Goal: Find specific fact: Find contact information

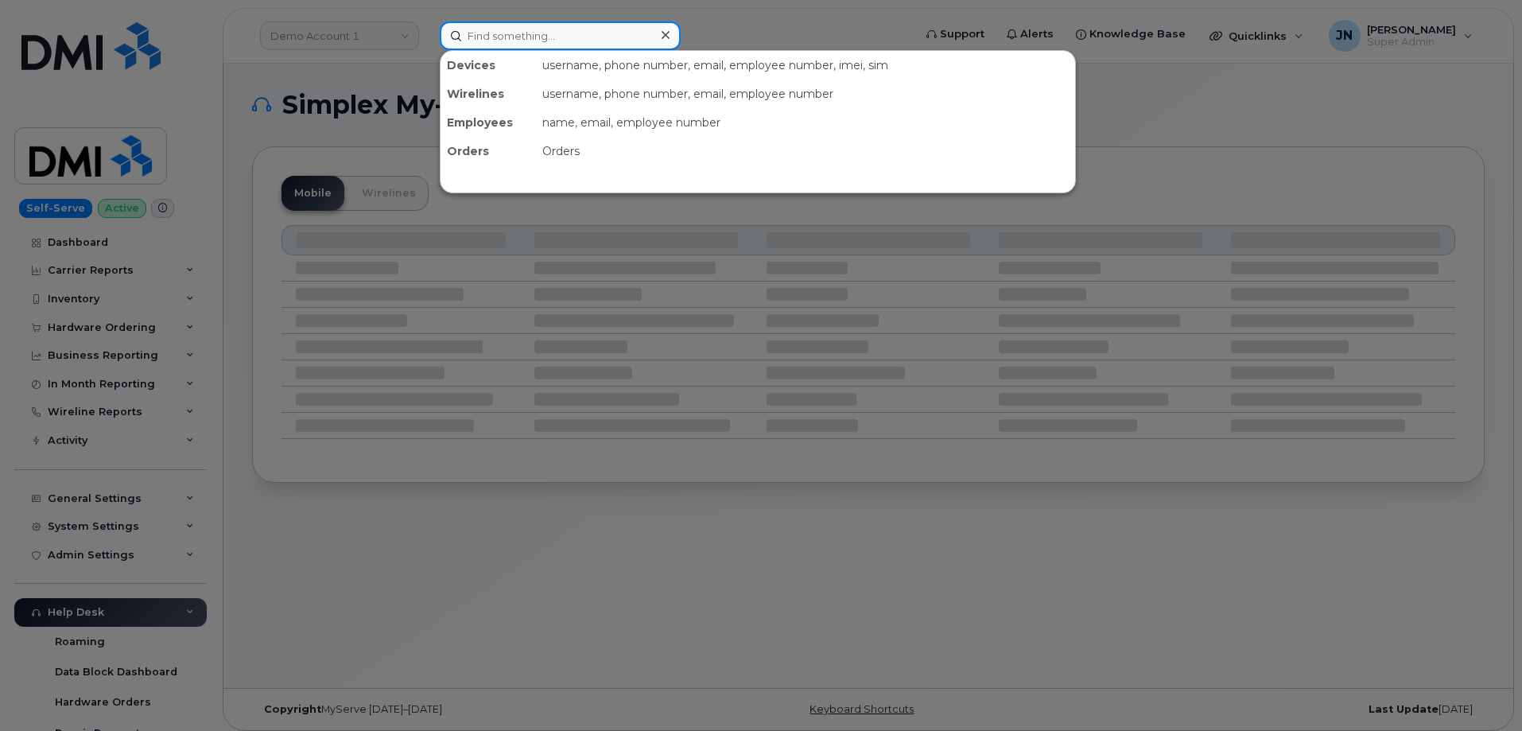
click at [566, 41] on input at bounding box center [560, 35] width 241 height 29
paste input "7249963448"
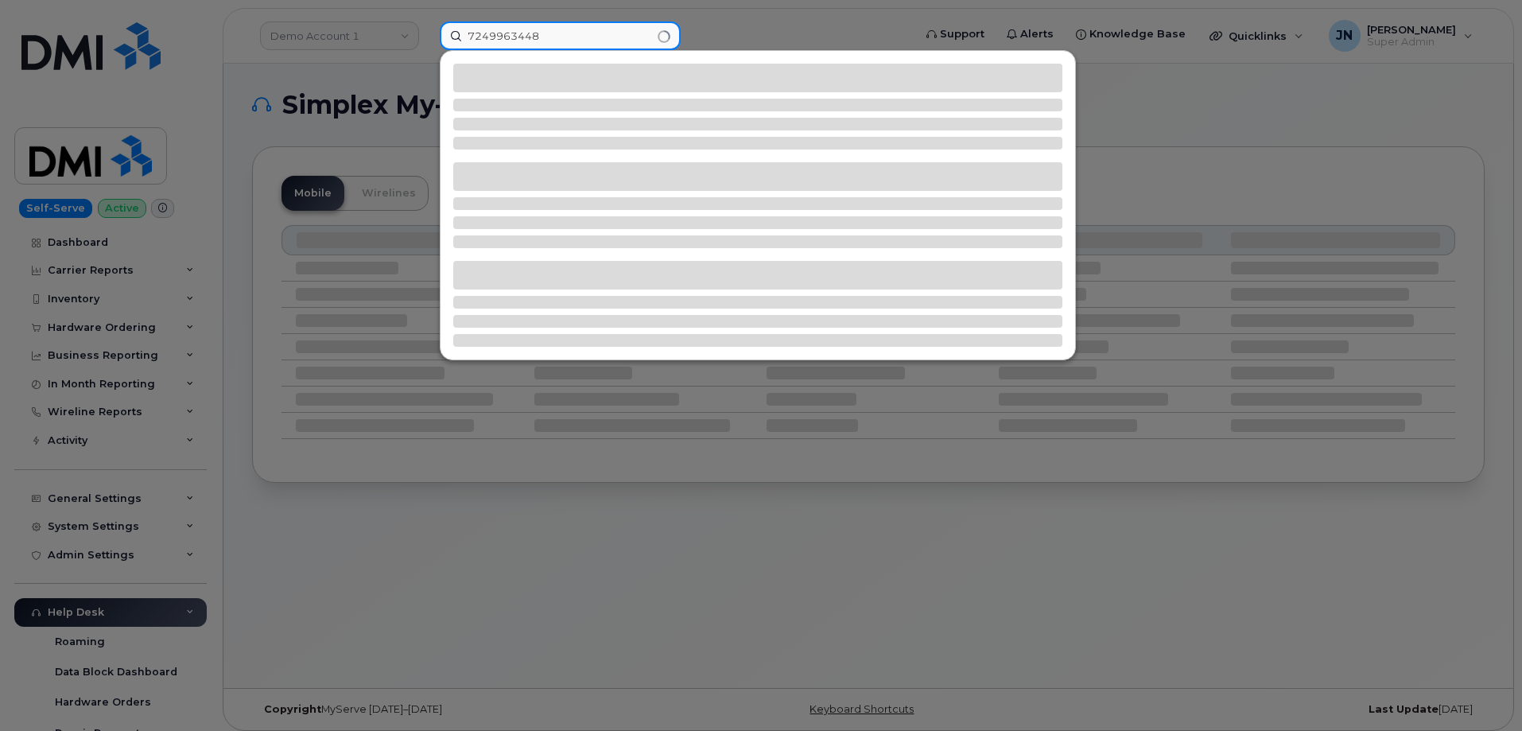
type input "7249963448"
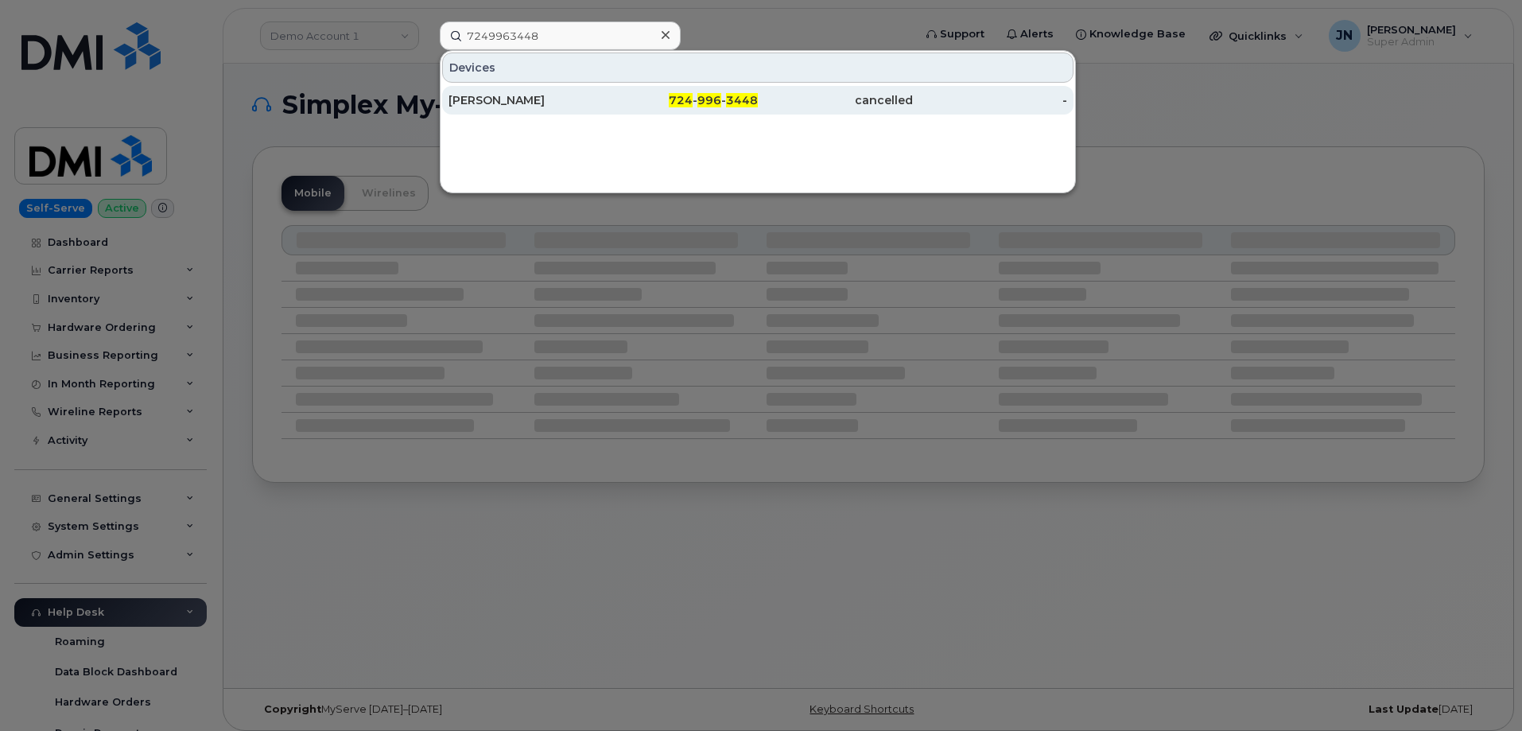
click at [686, 98] on span "724" at bounding box center [681, 100] width 24 height 14
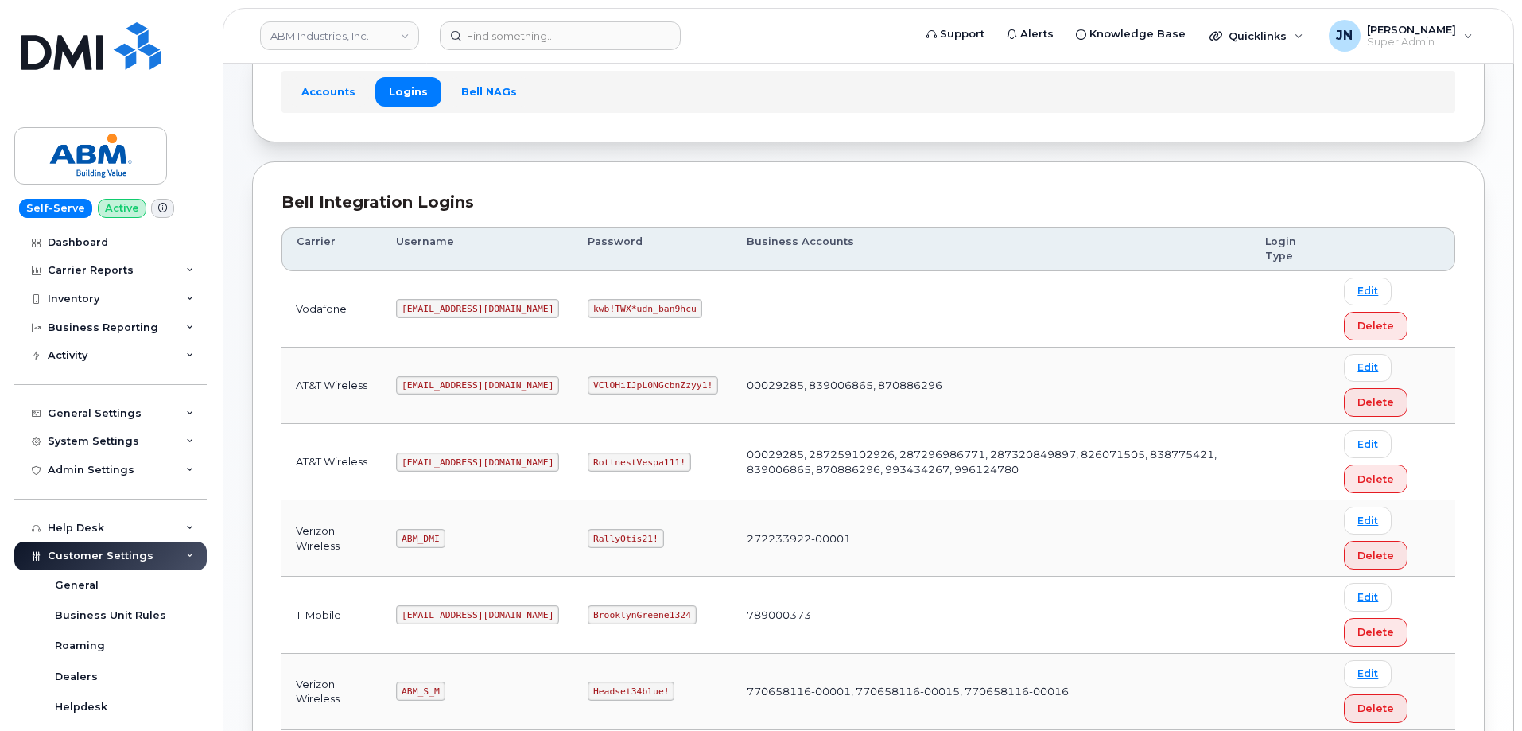
scroll to position [243, 0]
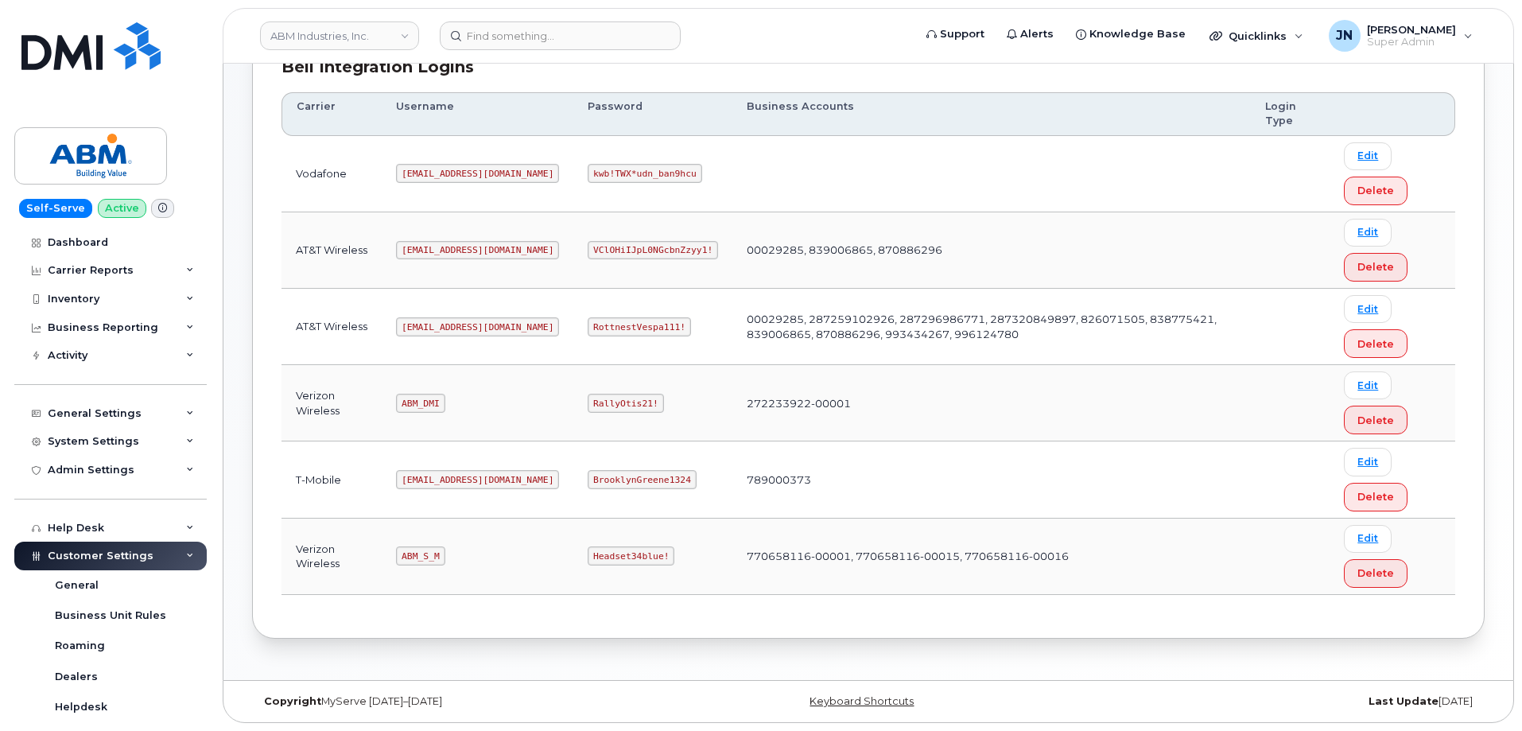
click at [448, 326] on code "abm@dminc.com" at bounding box center [477, 326] width 163 height 19
copy code "abm@dminc.com"
click at [588, 328] on code "RottnestVespa111!" at bounding box center [639, 326] width 103 height 19
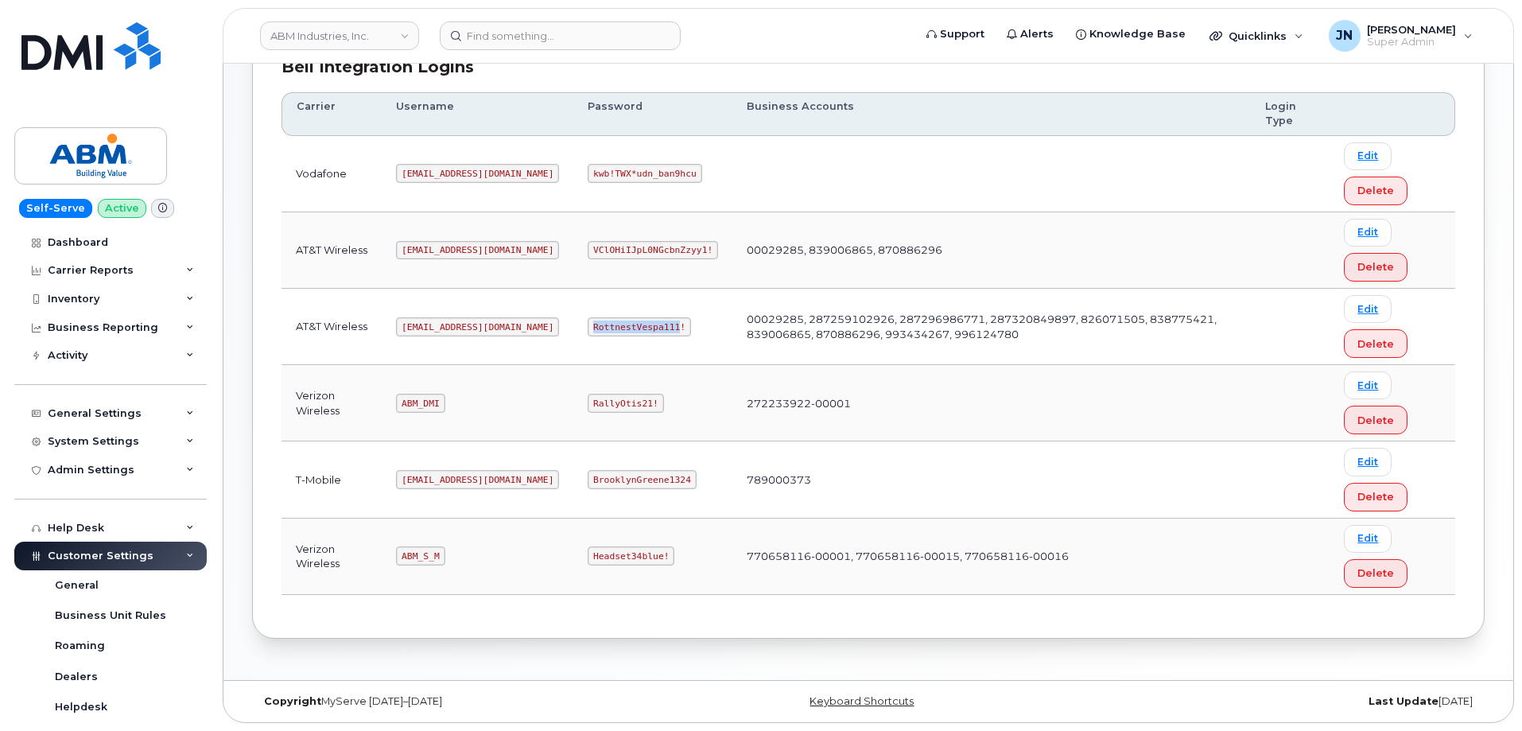
click at [588, 328] on code "RottnestVespa111!" at bounding box center [639, 326] width 103 height 19
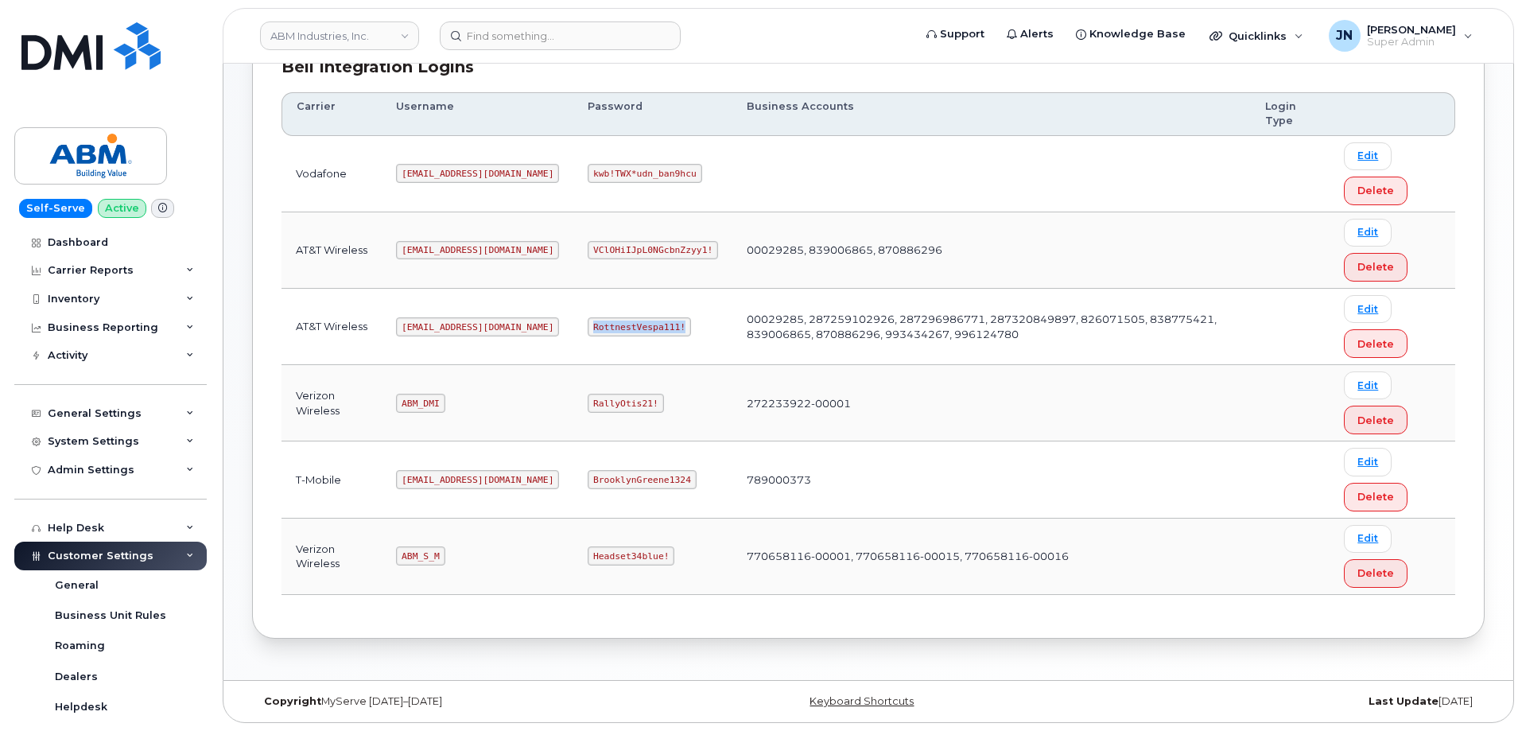
copy code "RottnestVespa111!"
click at [425, 561] on code "ABM_S_M" at bounding box center [420, 555] width 49 height 19
click at [425, 558] on code "ABM_S_M" at bounding box center [420, 555] width 49 height 19
copy code "ABM_S_M"
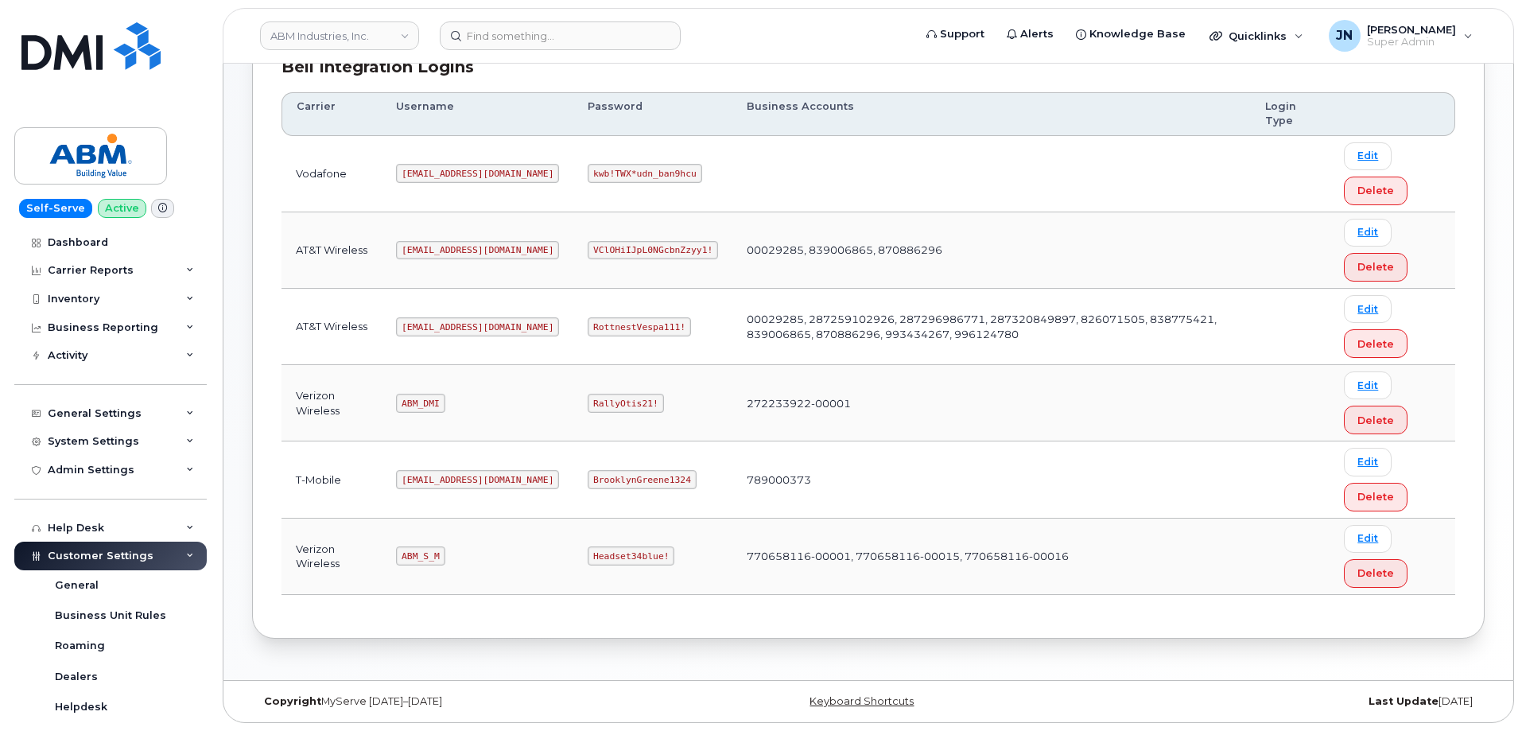
click at [588, 551] on code "Headset34blue!" at bounding box center [631, 555] width 87 height 19
click at [588, 552] on code "Headset34blue!" at bounding box center [631, 555] width 87 height 19
click at [588, 553] on code "Headset34blue!" at bounding box center [631, 555] width 87 height 19
copy code "Headset34blue!"
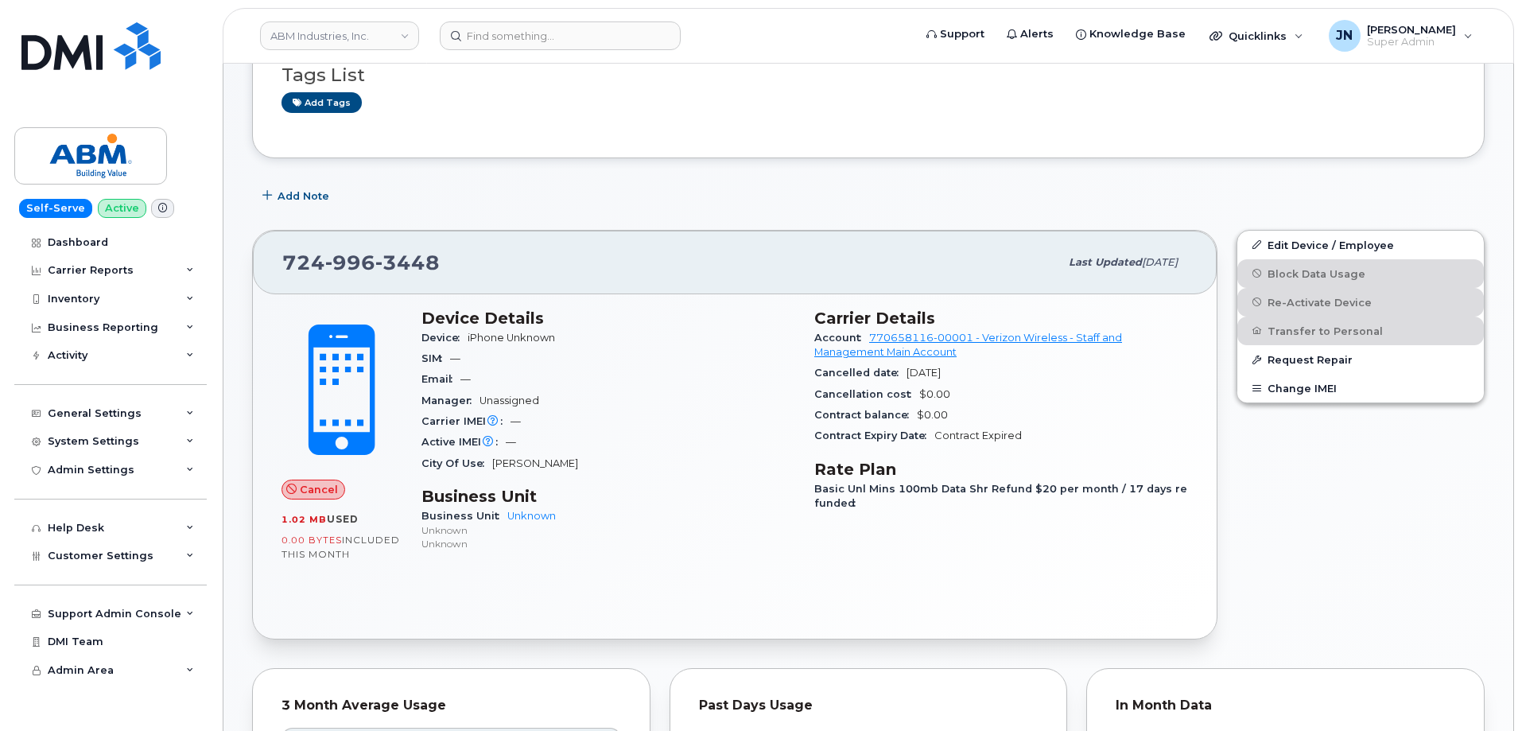
scroll to position [318, 0]
